Goal: Transaction & Acquisition: Subscribe to service/newsletter

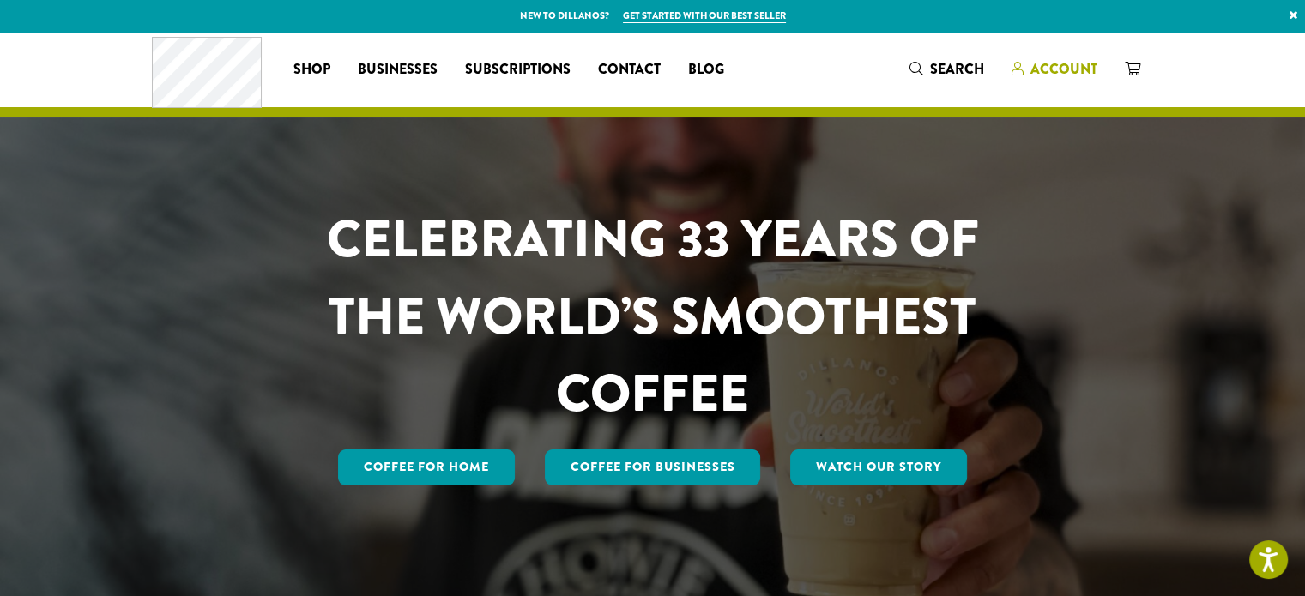
click at [1038, 64] on span "Account" at bounding box center [1064, 69] width 67 height 20
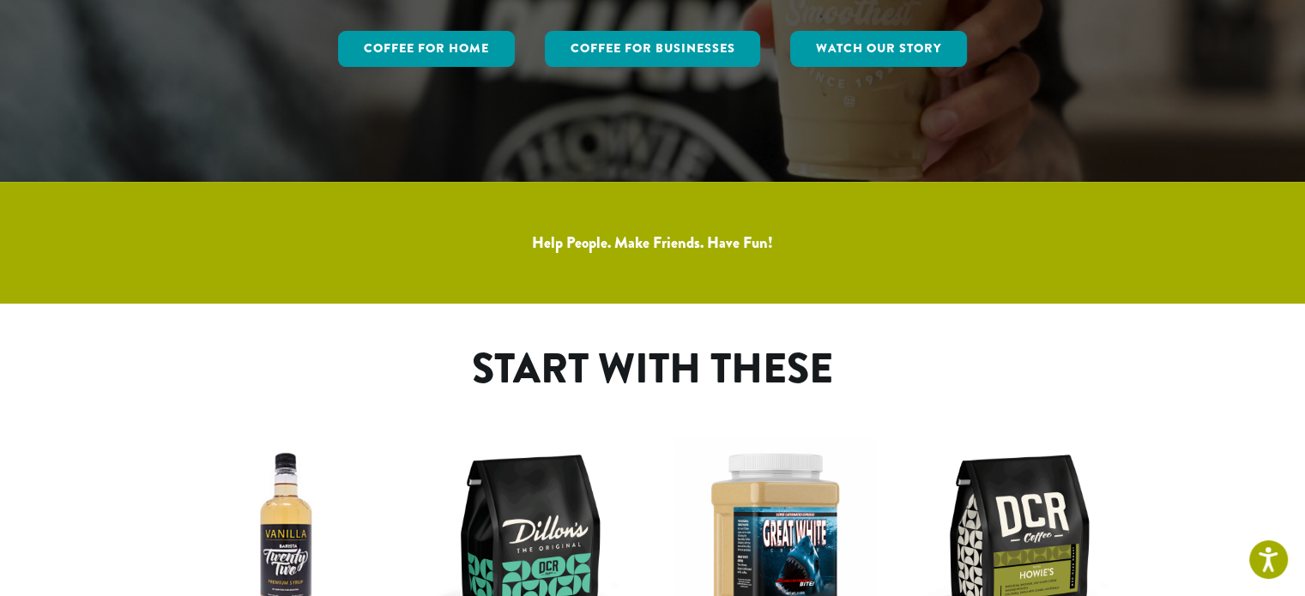
scroll to position [515, 0]
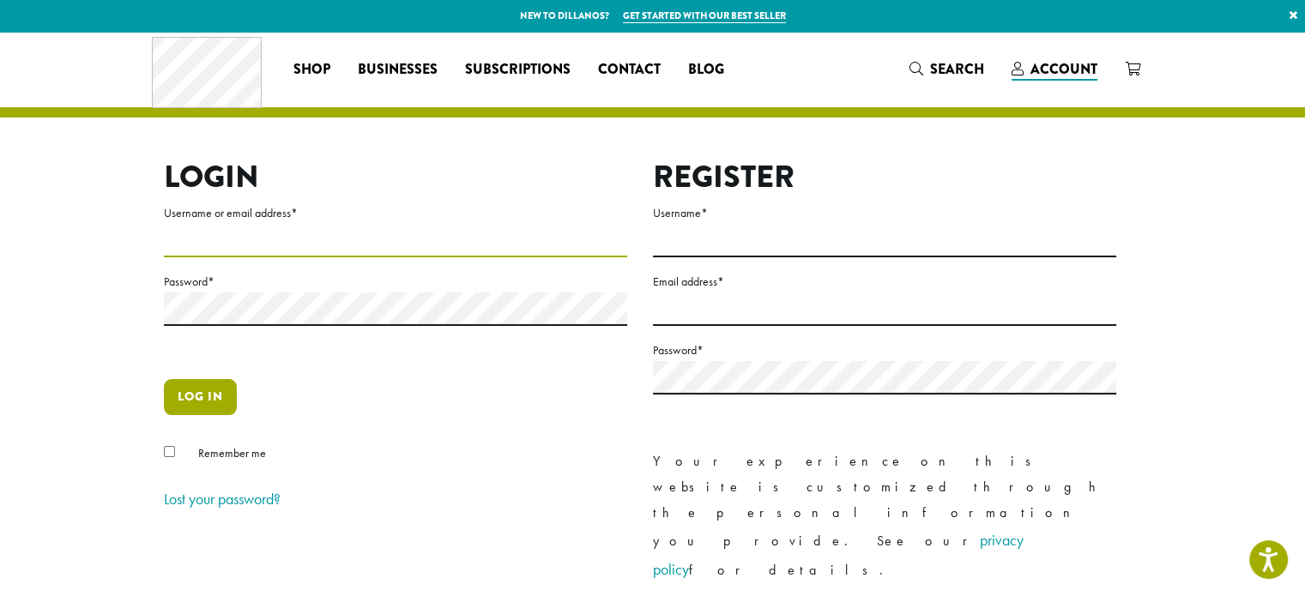
type input "**********"
click at [199, 386] on button "Log in" at bounding box center [200, 397] width 73 height 36
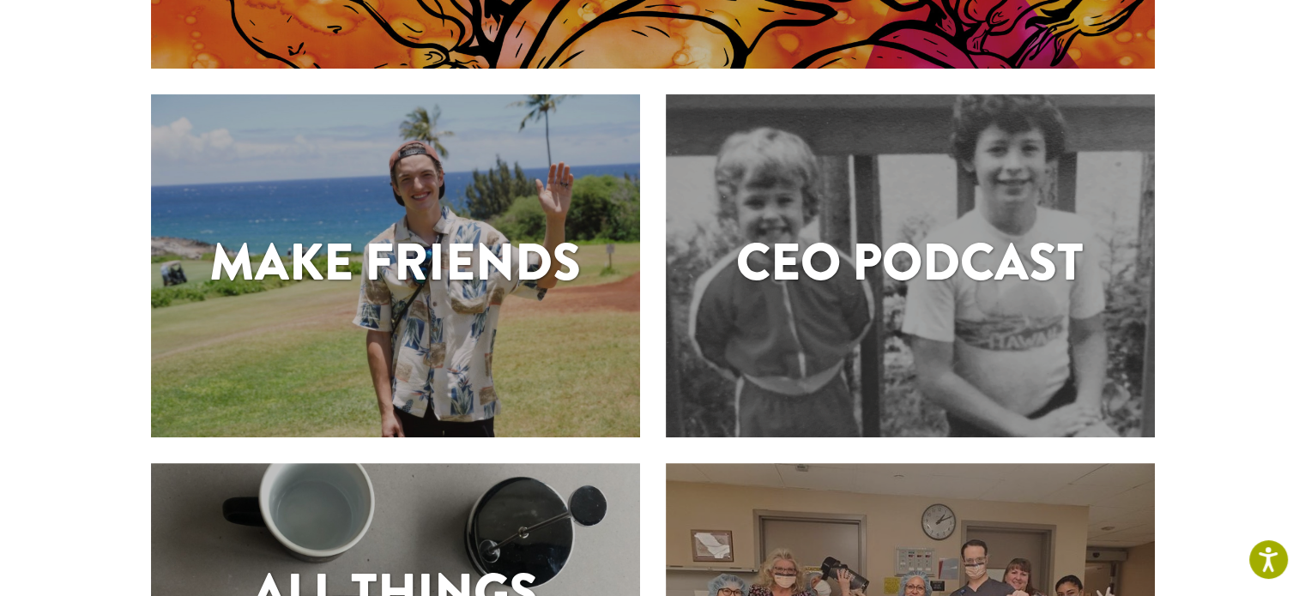
scroll to position [504, 0]
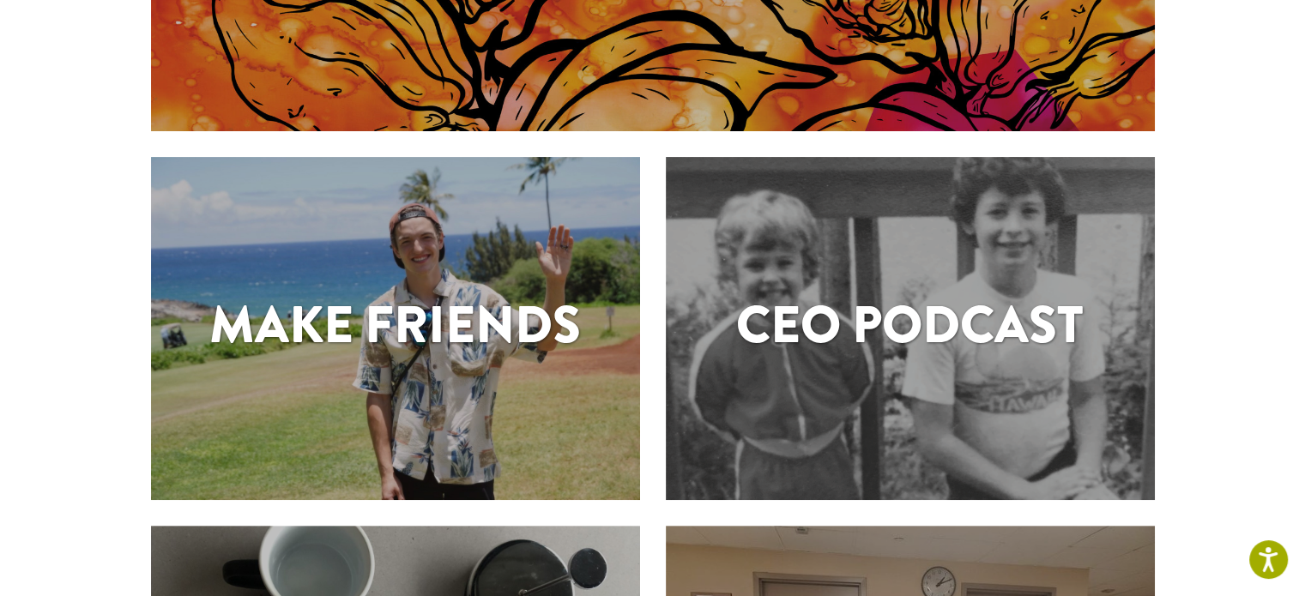
click at [520, 333] on h1 "Make Friends" at bounding box center [395, 325] width 489 height 77
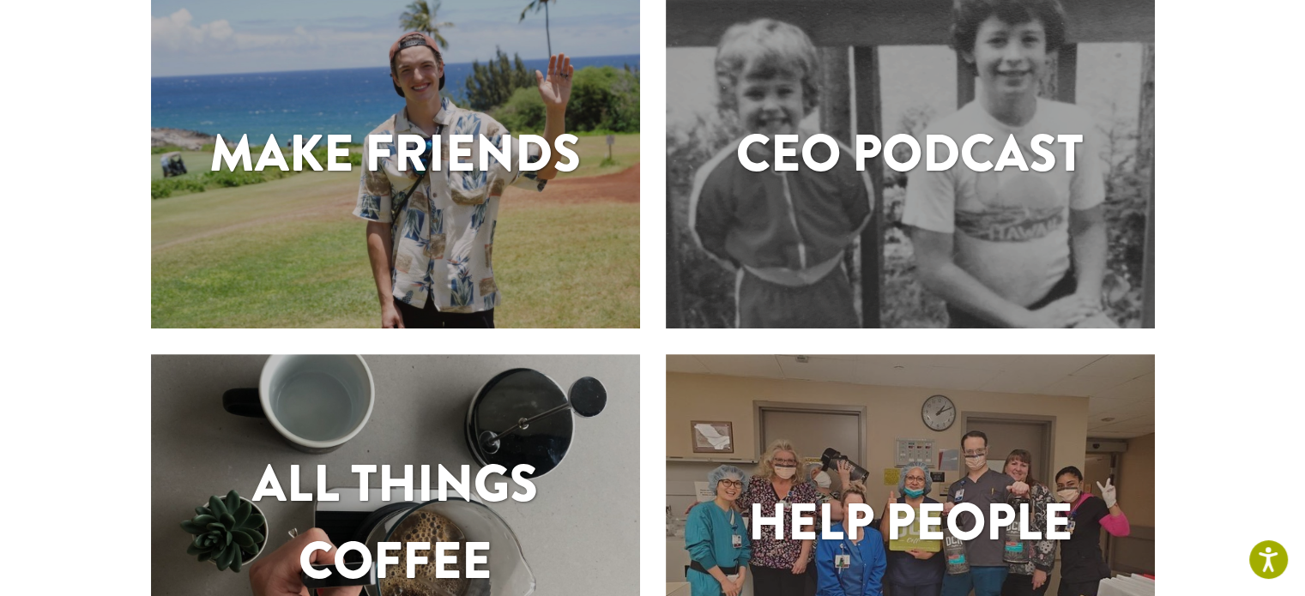
scroll to position [933, 0]
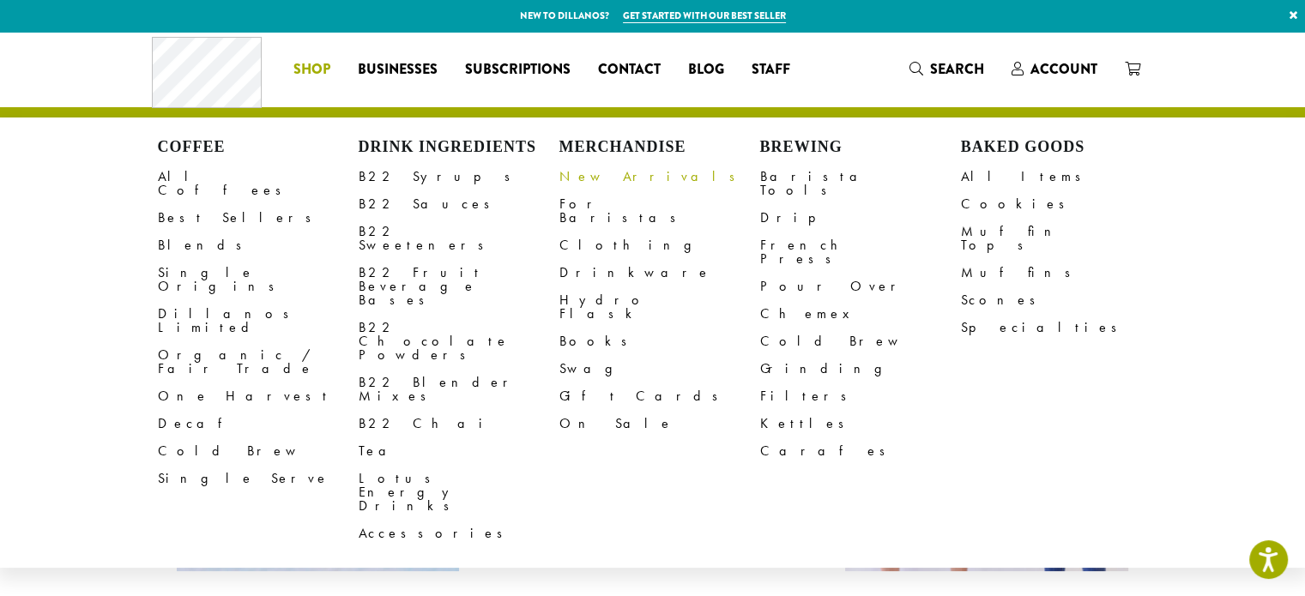
click at [594, 172] on link "New Arrivals" at bounding box center [660, 176] width 201 height 27
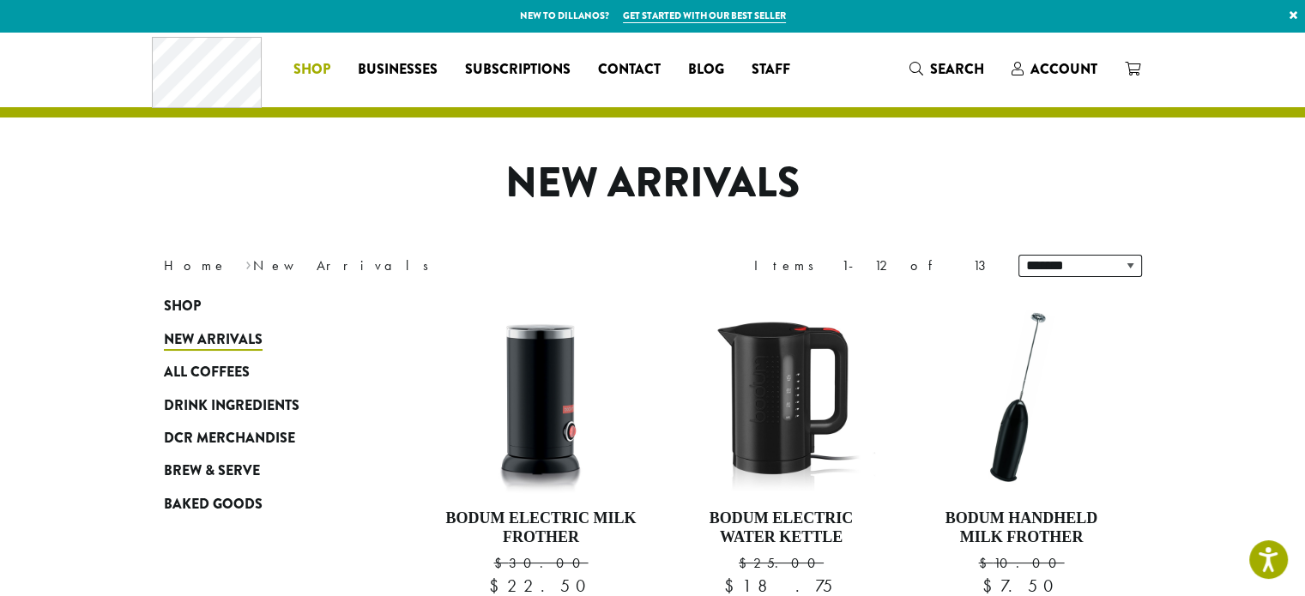
click at [229, 59] on div "Coffee All Coffees Best Sellers Blends Single Origins Dillanos Limited Organic …" at bounding box center [478, 68] width 653 height 71
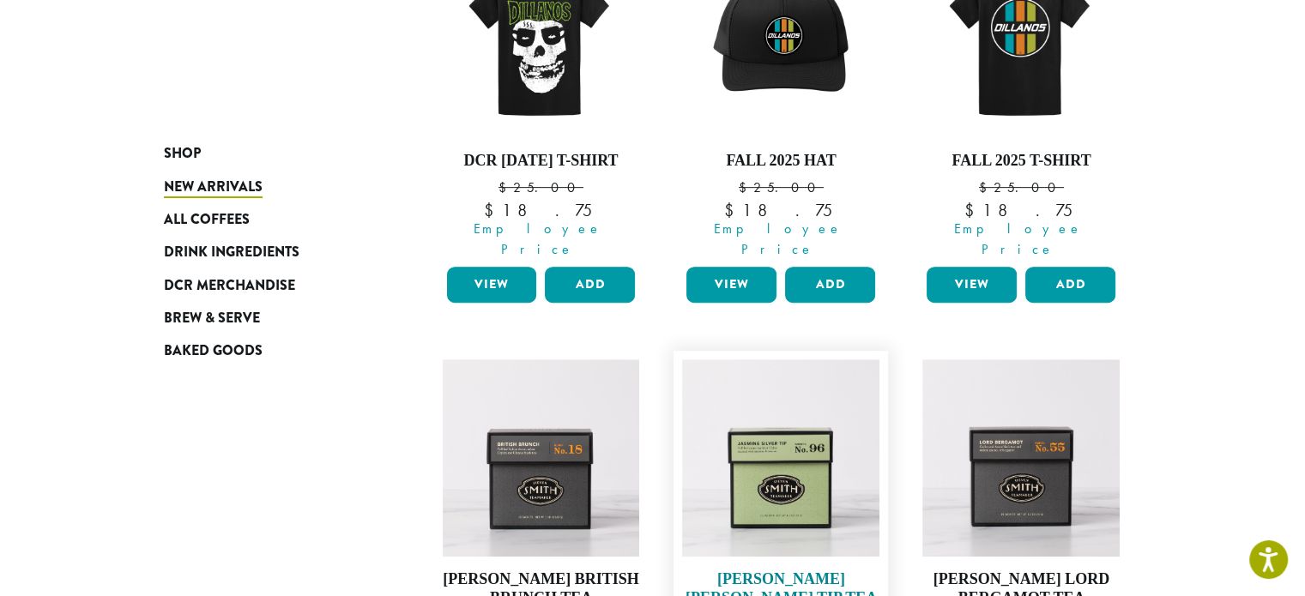
scroll to position [858, 0]
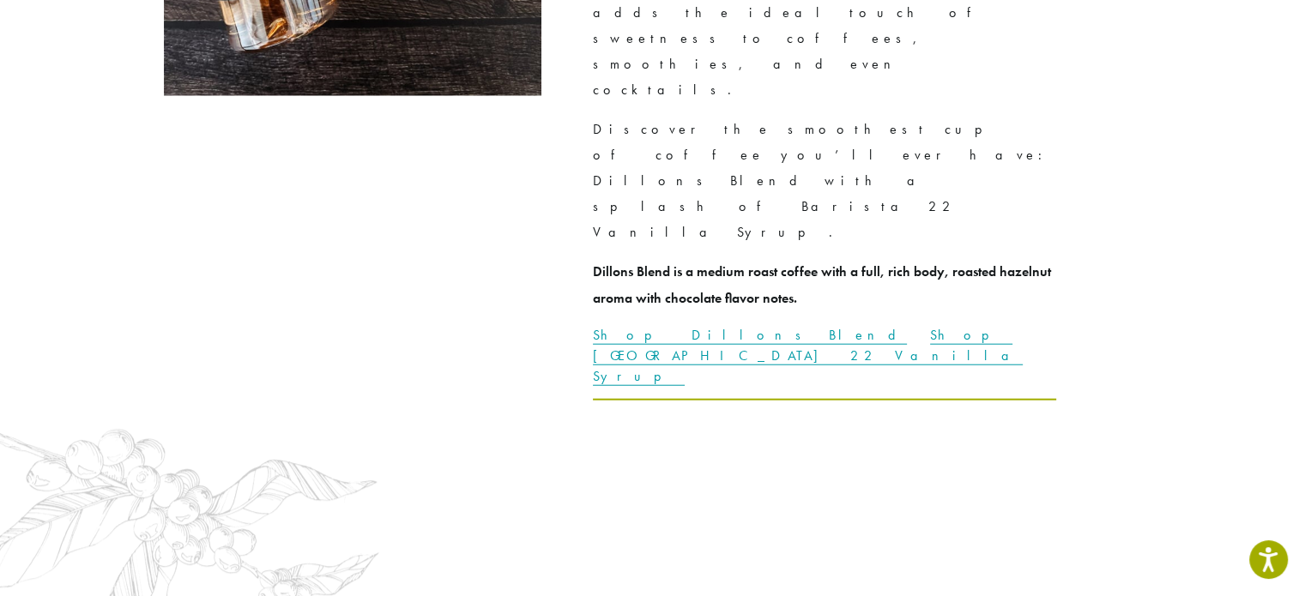
scroll to position [4445, 0]
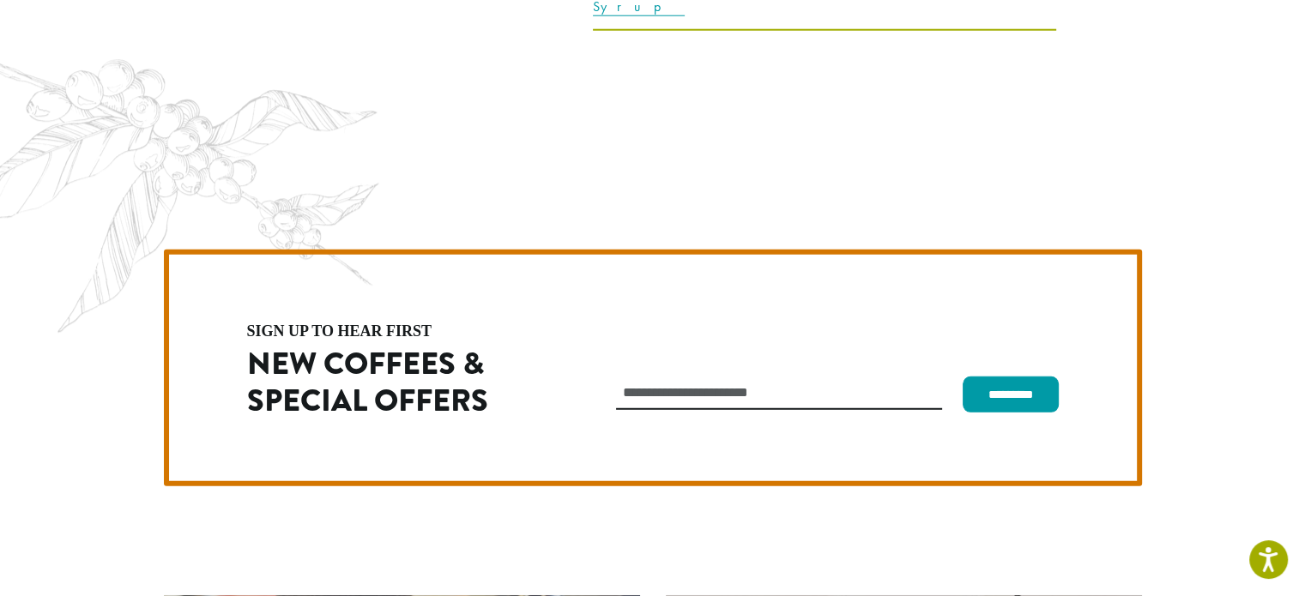
scroll to position [4702, 0]
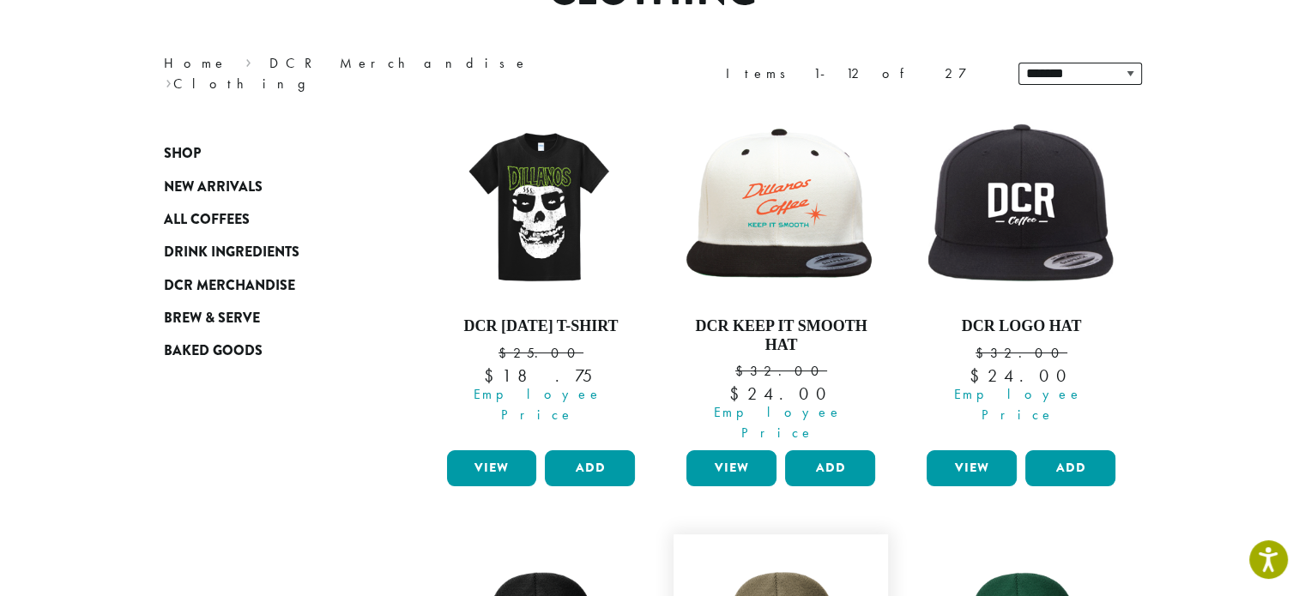
scroll to position [162, 0]
